Goal: Task Accomplishment & Management: Manage account settings

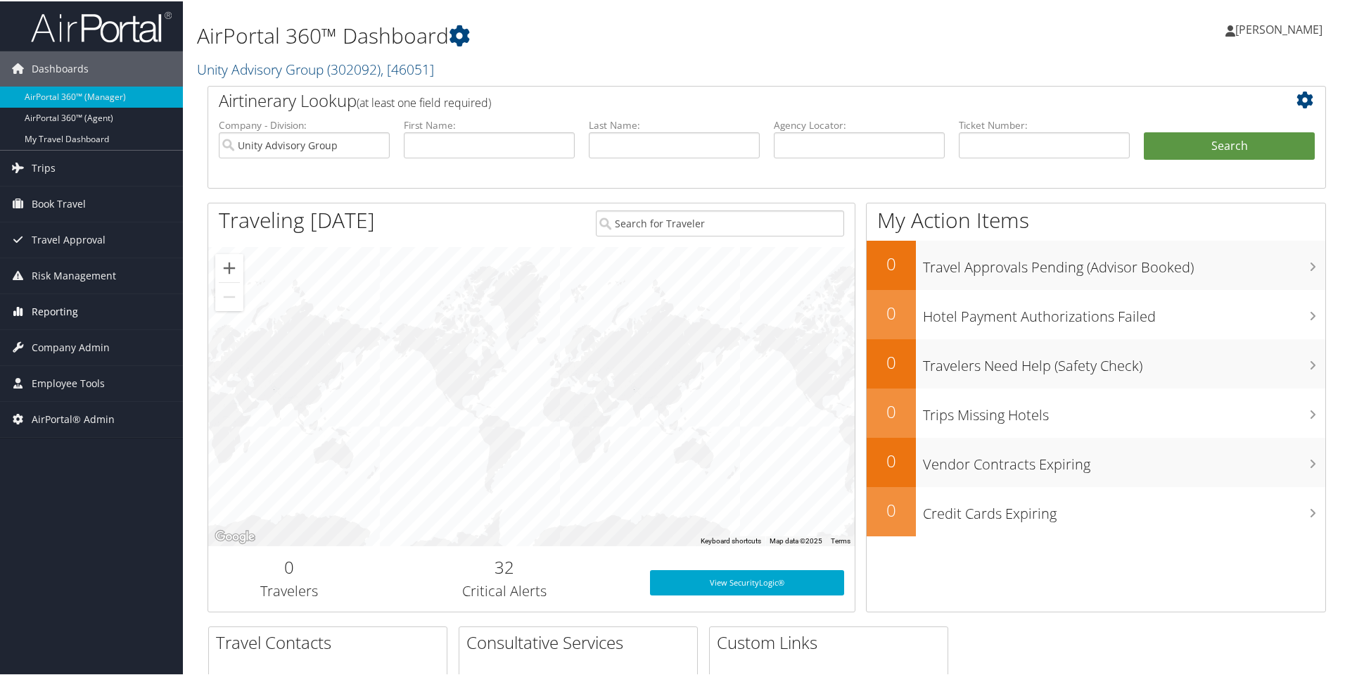
click at [64, 311] on span "Reporting" at bounding box center [55, 310] width 46 height 35
click at [70, 403] on span "Company Admin" at bounding box center [71, 409] width 78 height 35
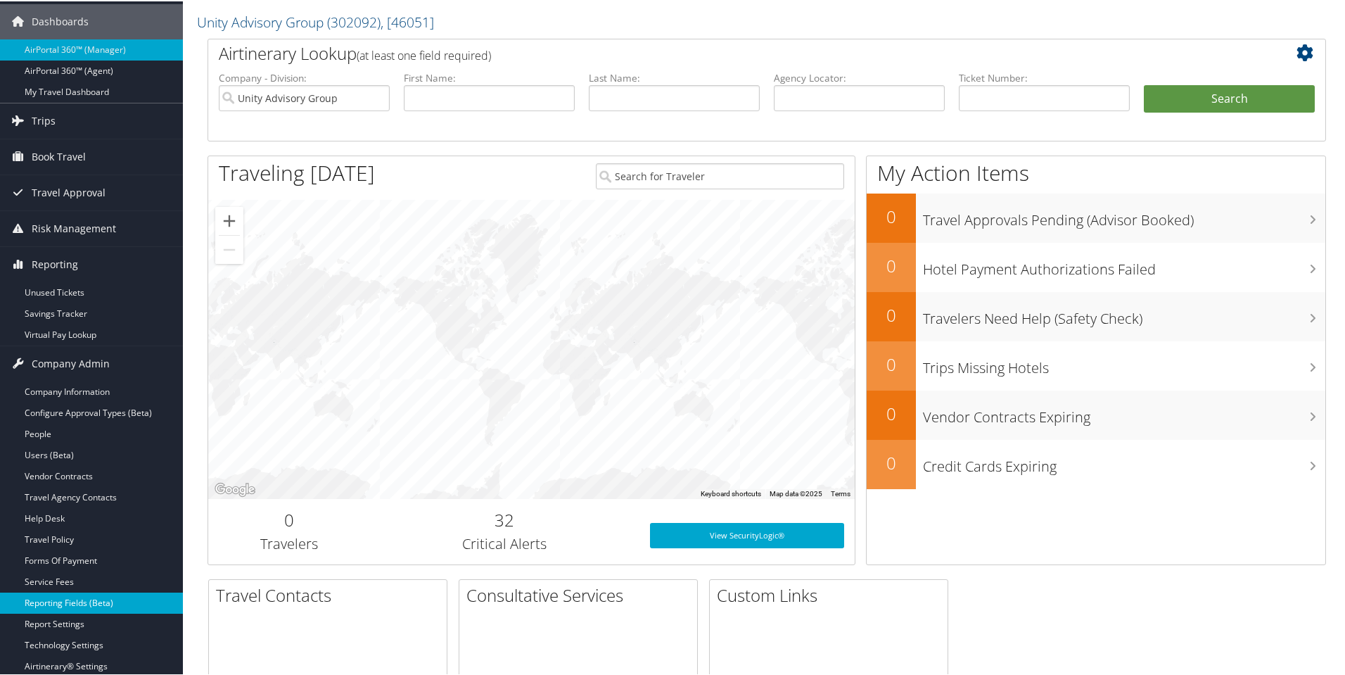
scroll to position [70, 0]
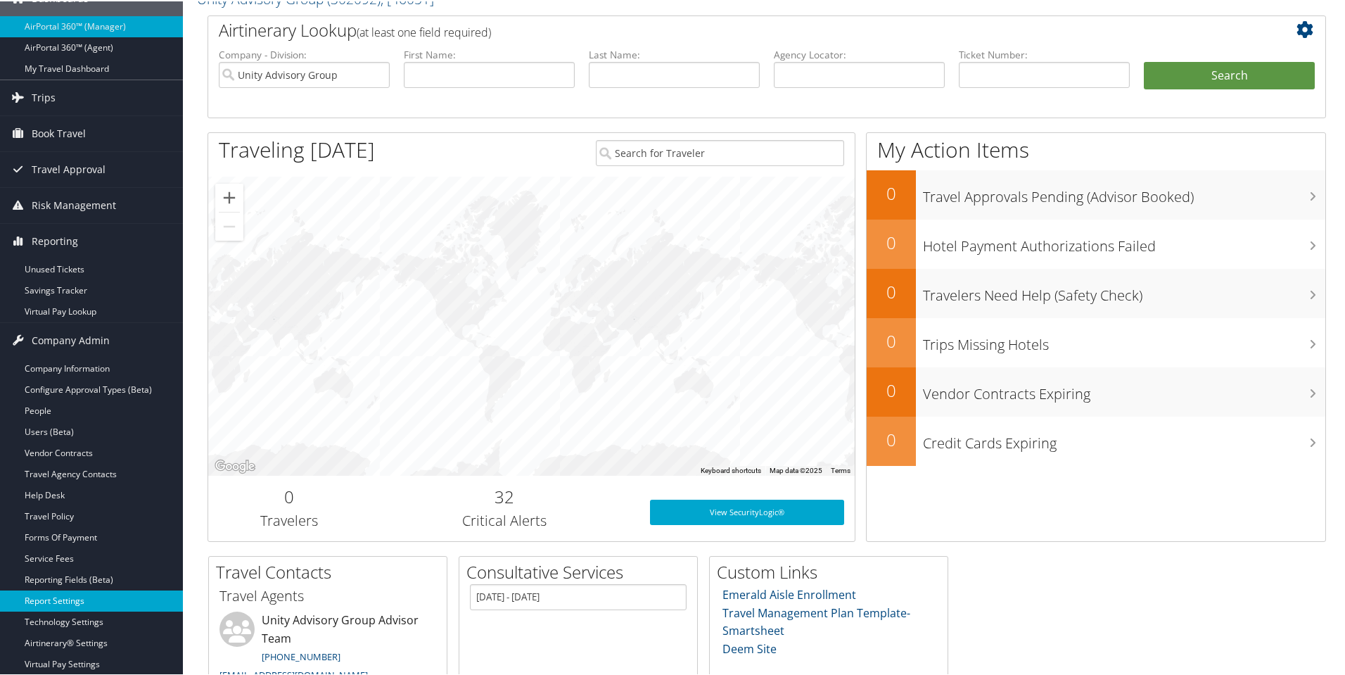
click at [63, 604] on link "Report Settings" at bounding box center [91, 599] width 183 height 21
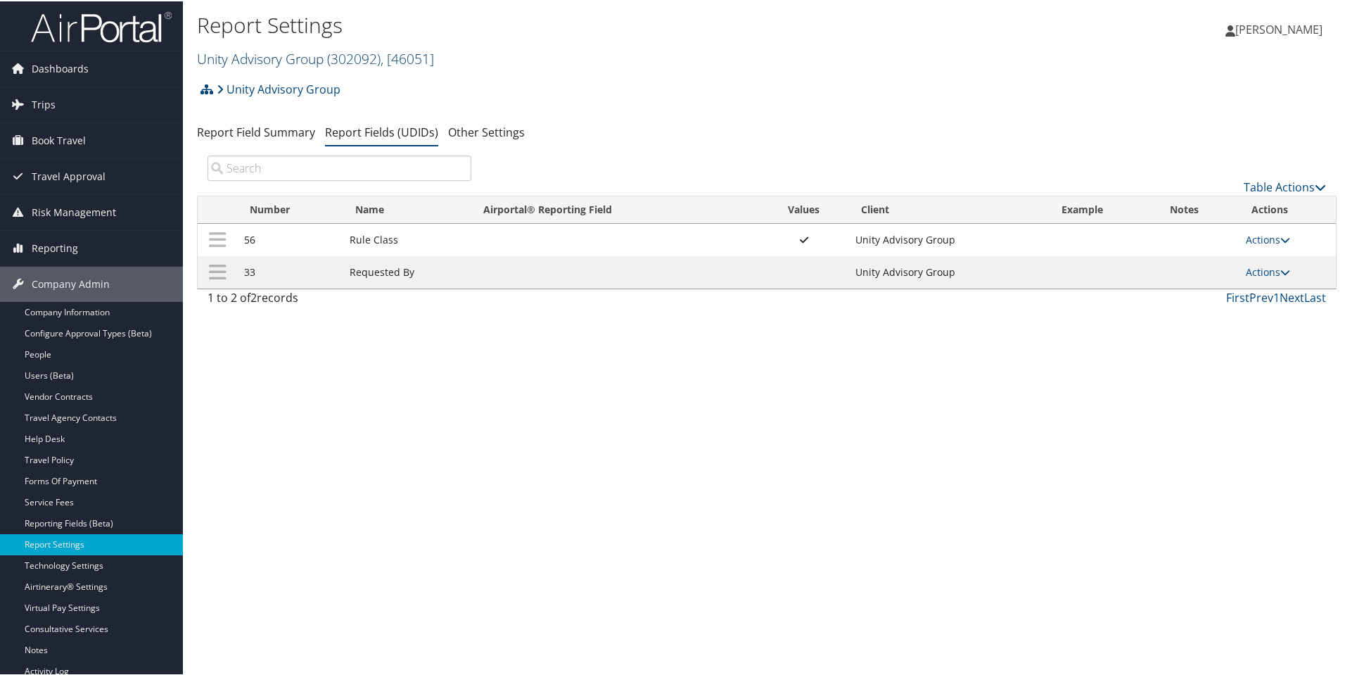
click at [240, 56] on link "Unity Advisory Group ( 302092 ) , [ 46051 ]" at bounding box center [315, 57] width 237 height 19
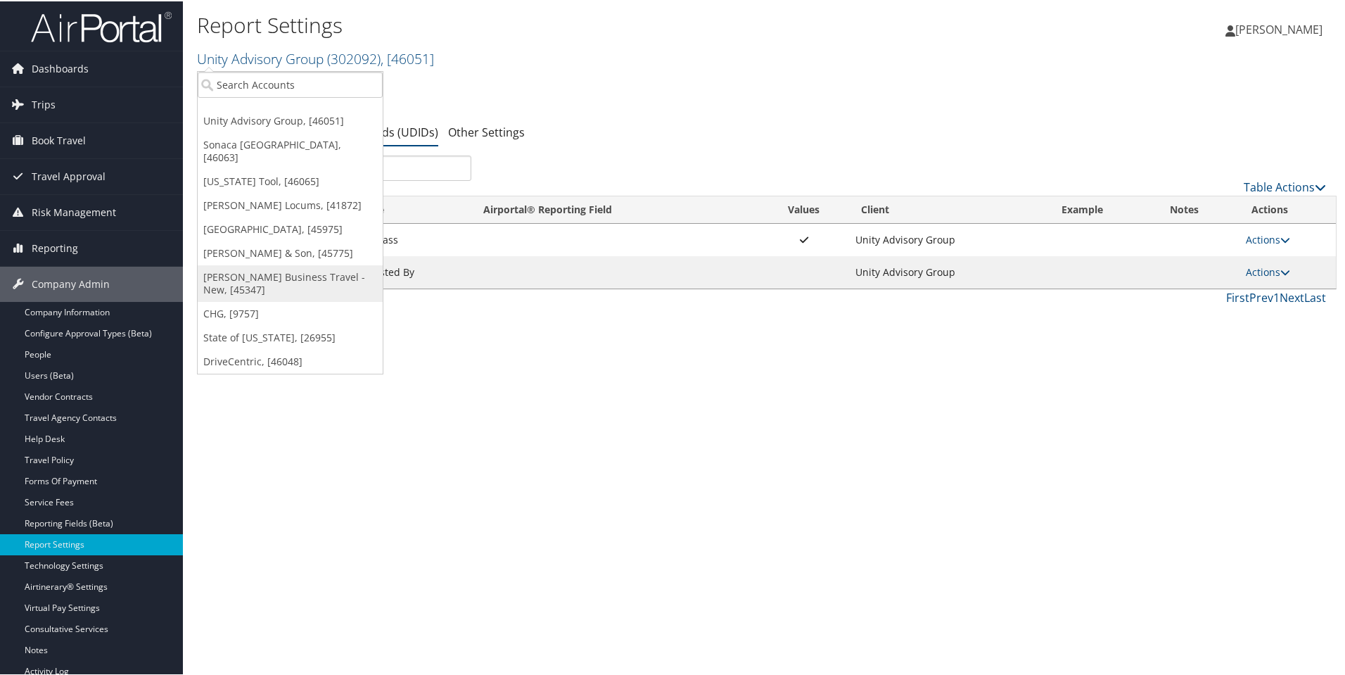
click at [280, 264] on link "[PERSON_NAME] Business Travel - New, [45347]" at bounding box center [290, 282] width 185 height 37
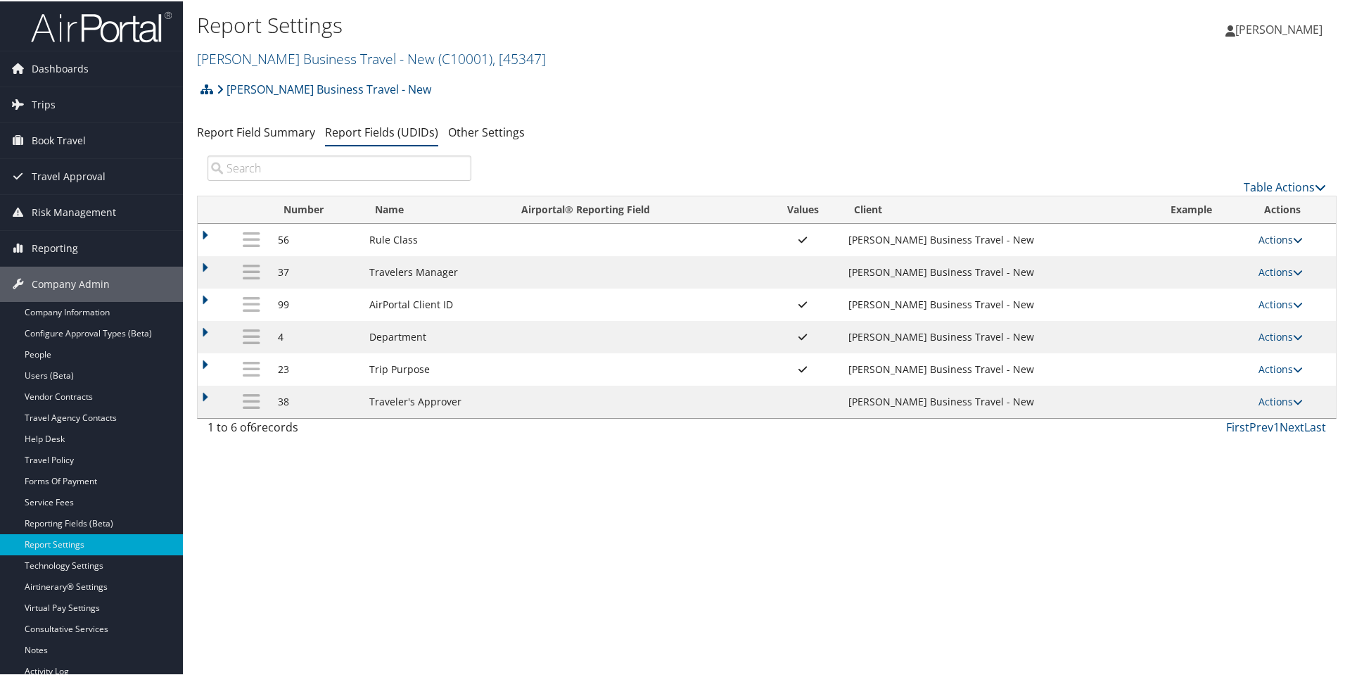
click at [1281, 239] on link "Actions" at bounding box center [1281, 238] width 44 height 13
click at [1212, 310] on link "Edit" at bounding box center [1222, 308] width 152 height 24
select select "both"
select select "profiled"
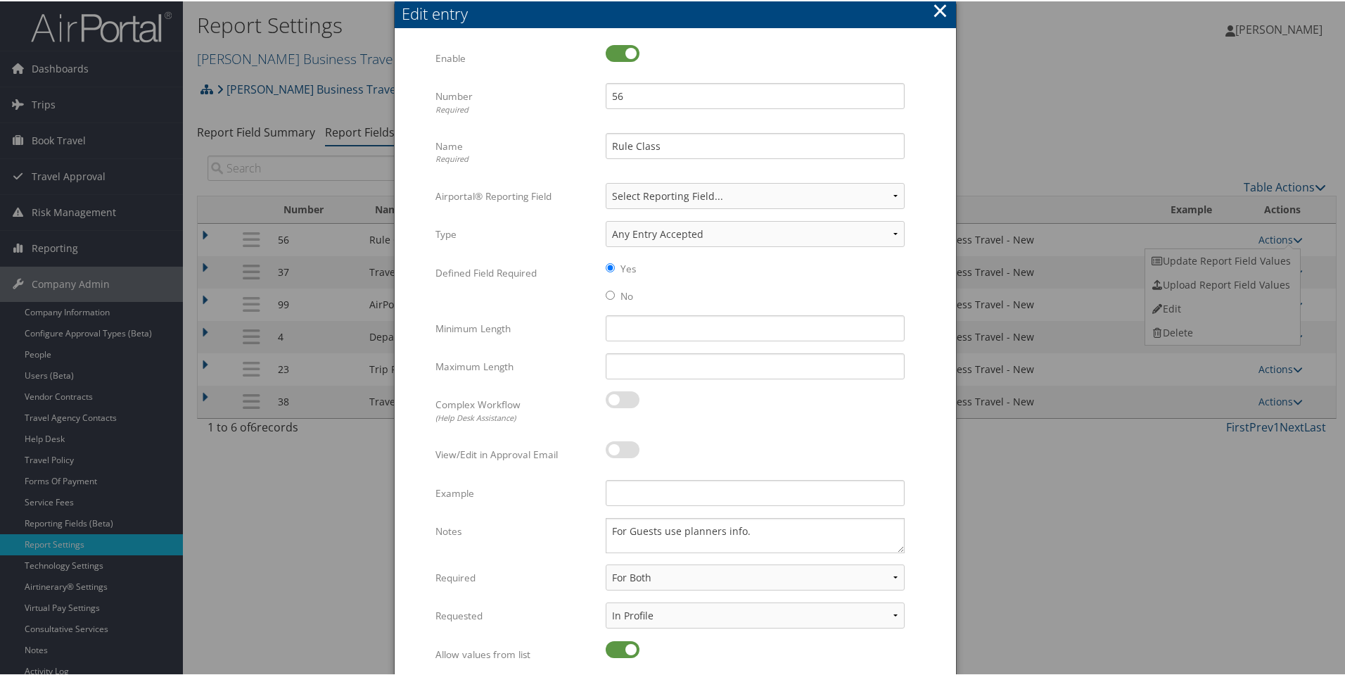
click at [939, 17] on button "×" at bounding box center [940, 9] width 16 height 28
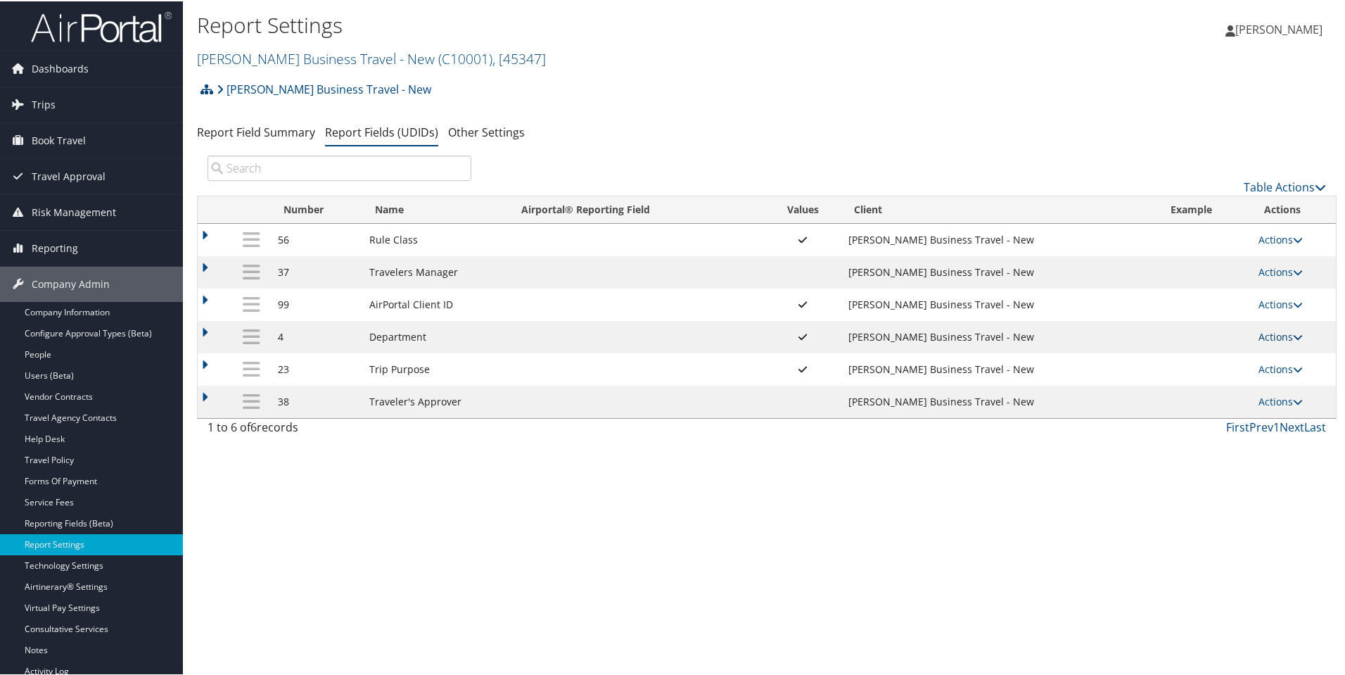
click at [1300, 336] on icon at bounding box center [1298, 336] width 10 height 10
click at [1201, 403] on link "Edit" at bounding box center [1222, 405] width 152 height 24
select select "both"
select select "profiled"
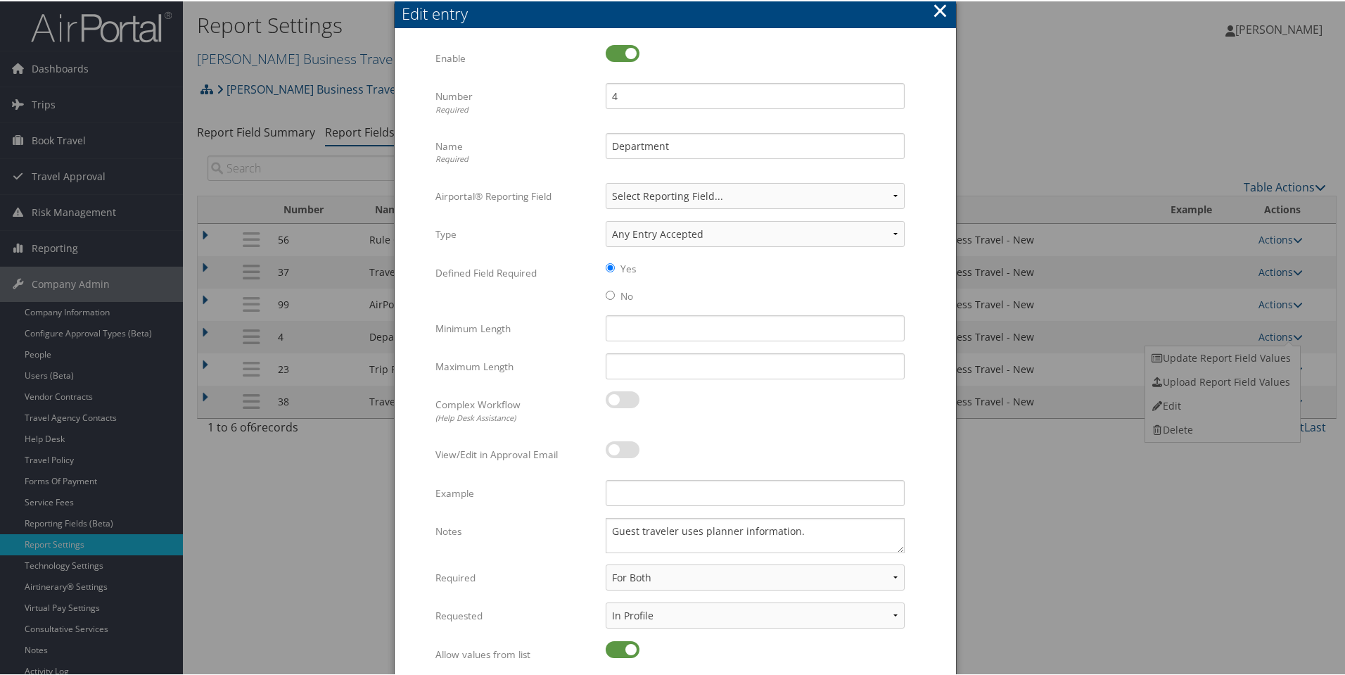
click at [934, 10] on button "×" at bounding box center [940, 9] width 16 height 28
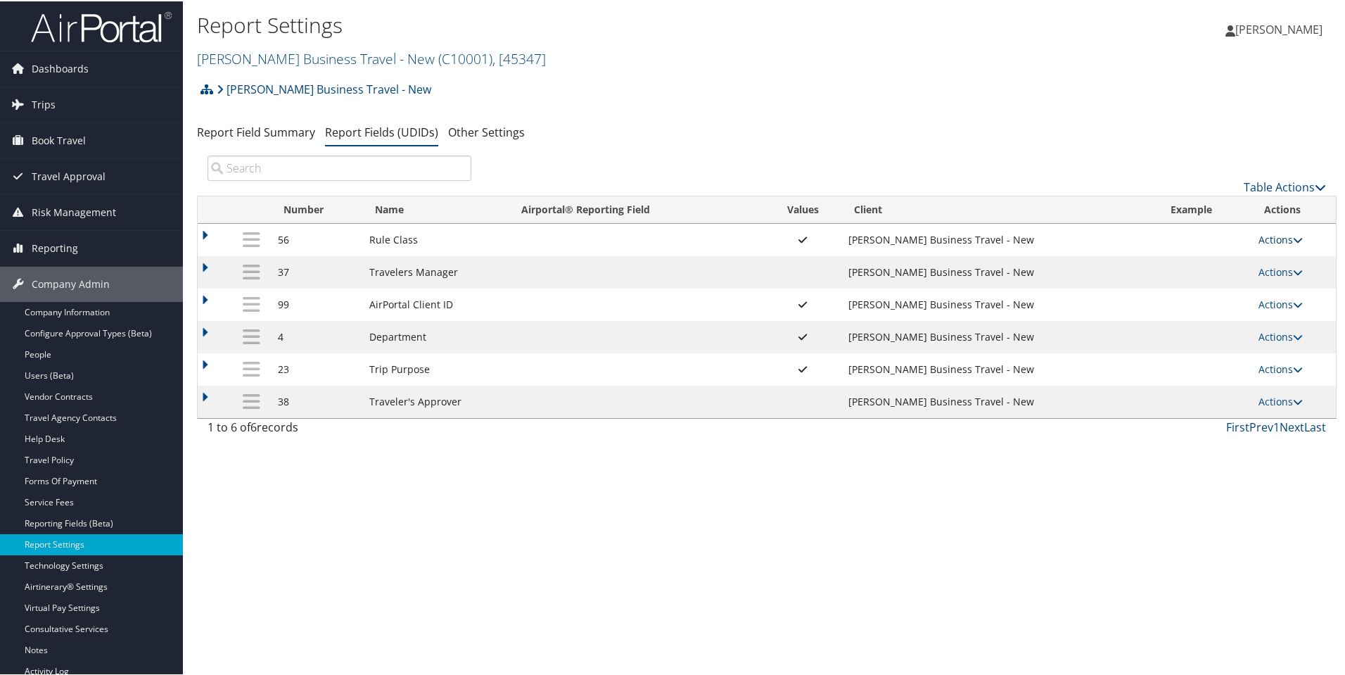
click at [1293, 239] on icon at bounding box center [1298, 239] width 10 height 10
click at [1236, 297] on link "Edit" at bounding box center [1222, 308] width 152 height 24
select select "both"
select select "profiled"
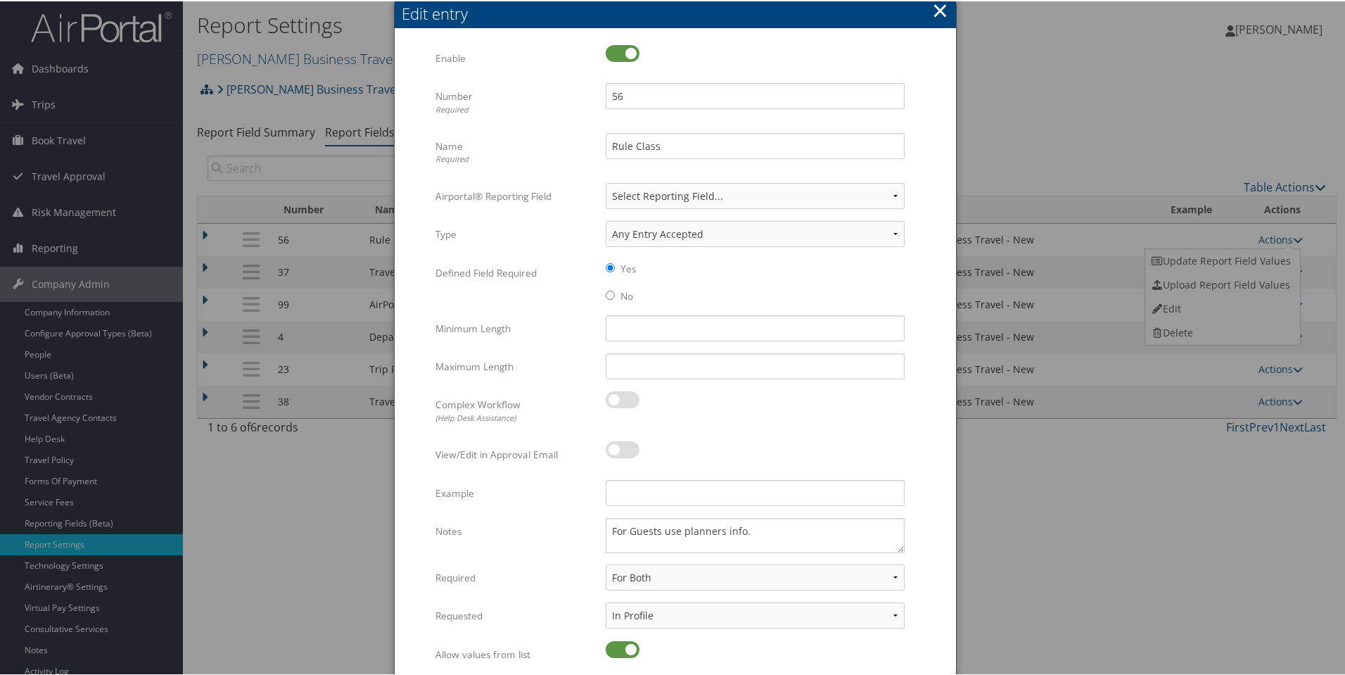
click at [937, 8] on button "×" at bounding box center [940, 9] width 16 height 28
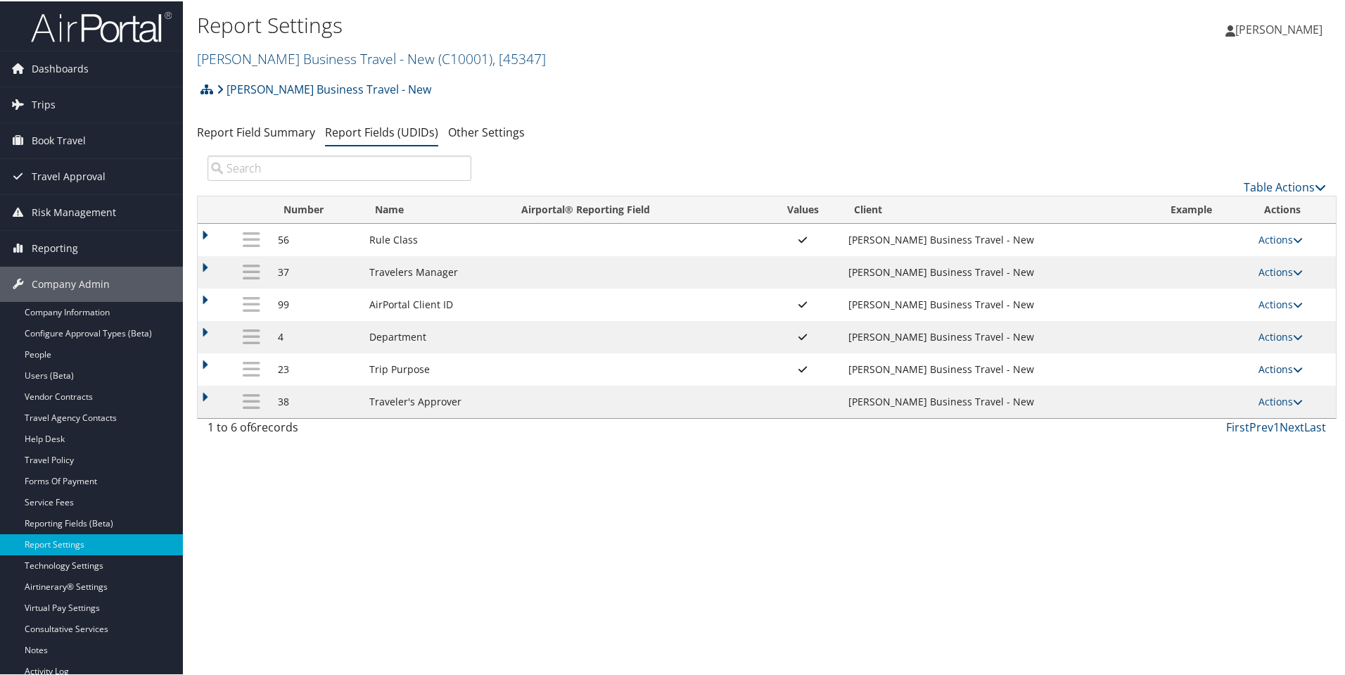
click at [1288, 372] on link "Actions" at bounding box center [1281, 367] width 44 height 13
click at [1224, 429] on link "Edit" at bounding box center [1222, 437] width 152 height 24
select select "both"
select select "trip"
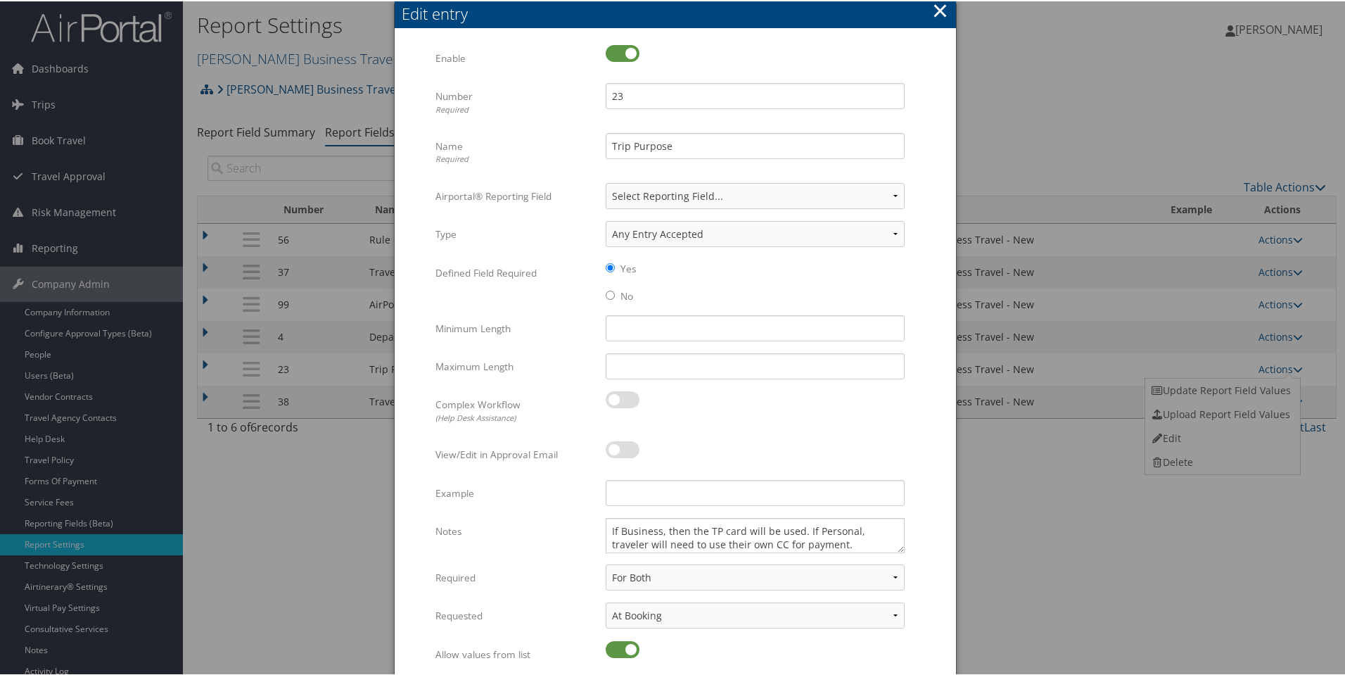
click at [940, 15] on button "×" at bounding box center [940, 9] width 16 height 28
